Goal: Find specific page/section: Find specific page/section

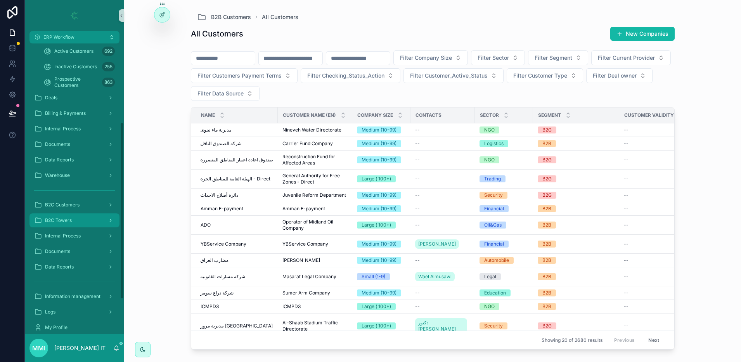
scroll to position [145, 0]
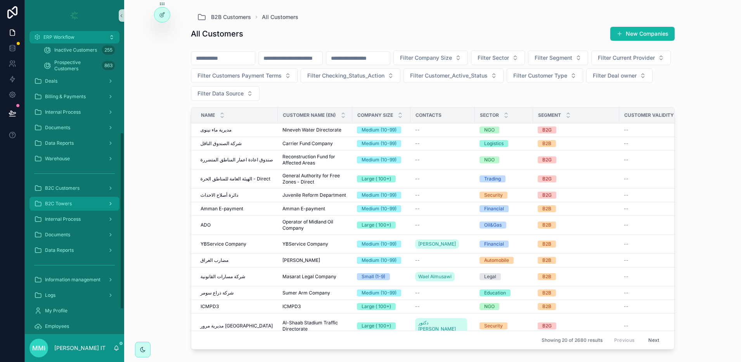
click at [67, 201] on span "B2C Towers" at bounding box center [58, 203] width 27 height 6
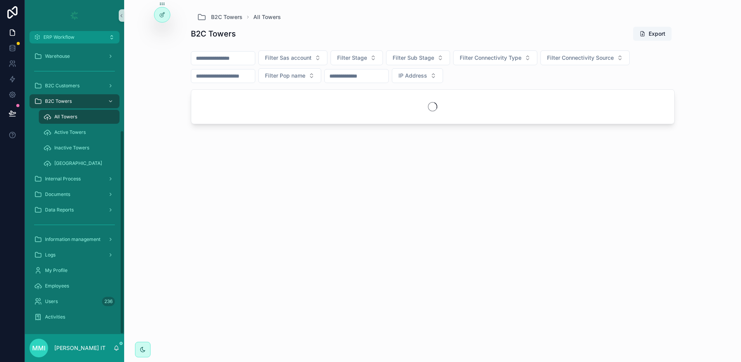
scroll to position [124, 0]
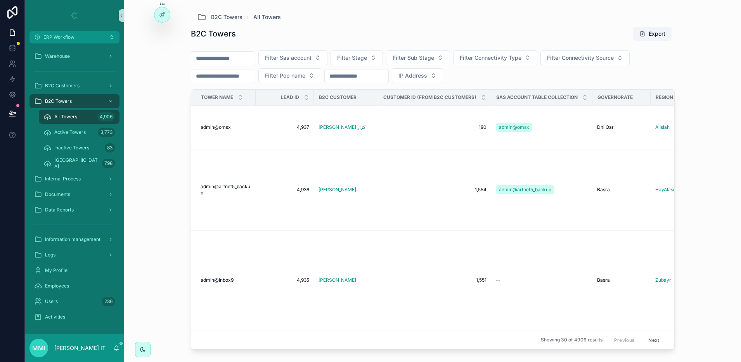
click at [242, 59] on input "scrollable content" at bounding box center [223, 58] width 64 height 11
paste input "**********"
type input "**********"
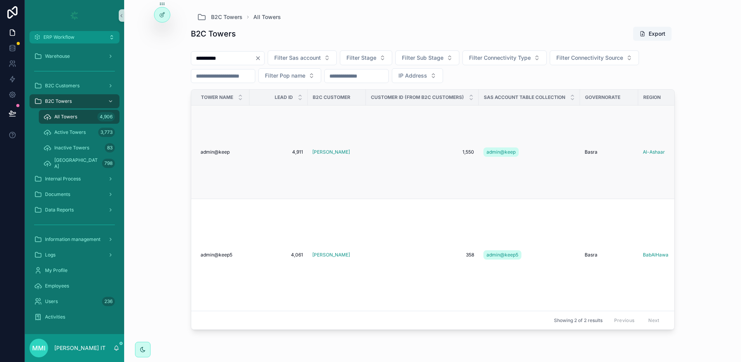
click at [225, 149] on span "admin@keep" at bounding box center [214, 152] width 29 height 6
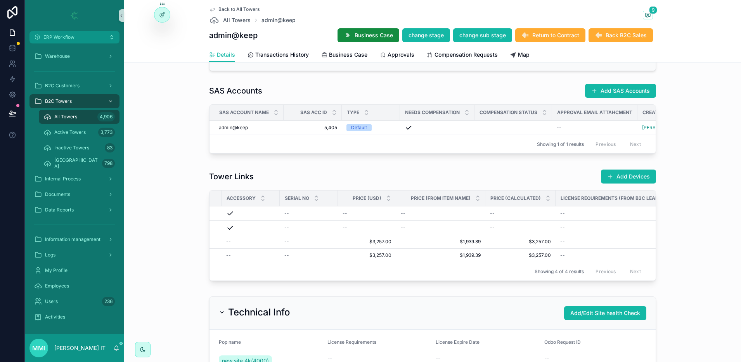
scroll to position [0, 225]
click at [569, 238] on span "Edit Info" at bounding box center [577, 235] width 18 height 6
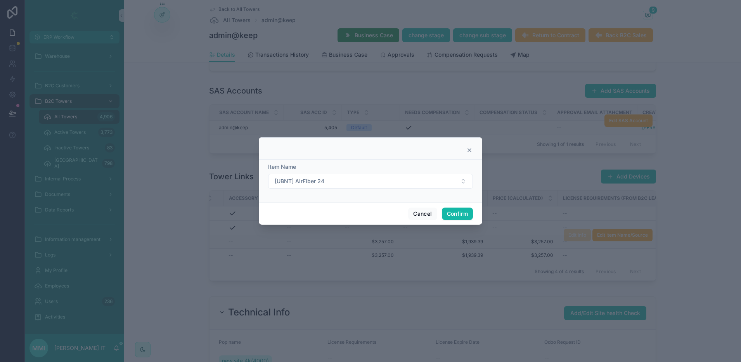
click at [470, 150] on icon at bounding box center [469, 150] width 6 height 6
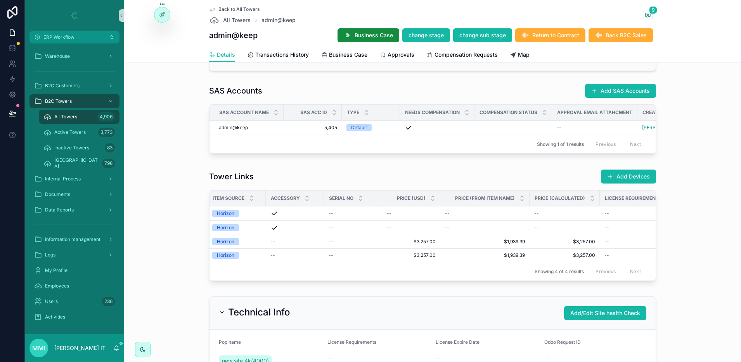
scroll to position [0, 178]
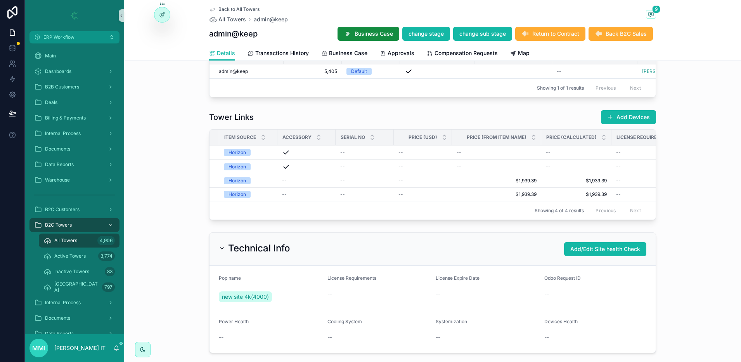
scroll to position [0, 190]
